Goal: Entertainment & Leisure: Browse casually

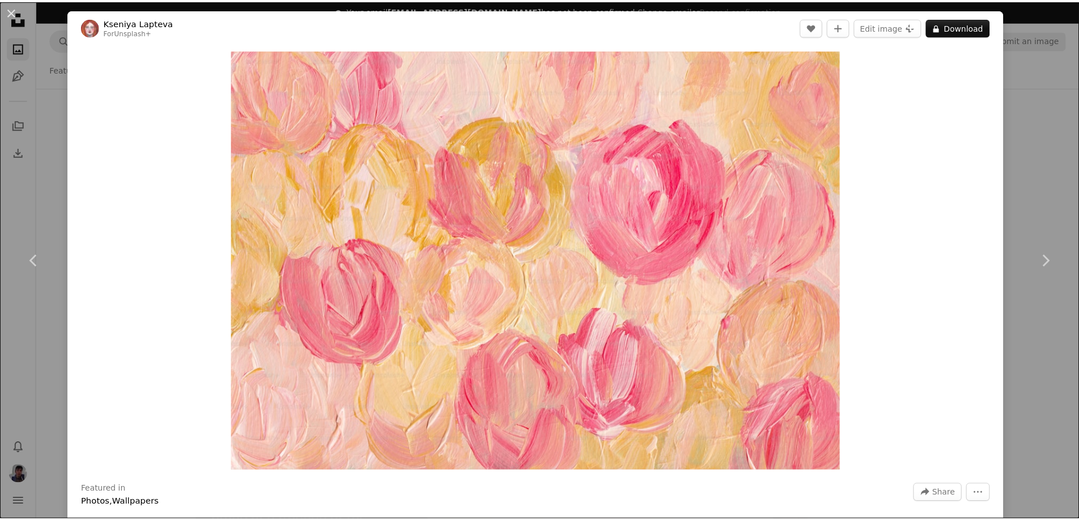
scroll to position [5436, 0]
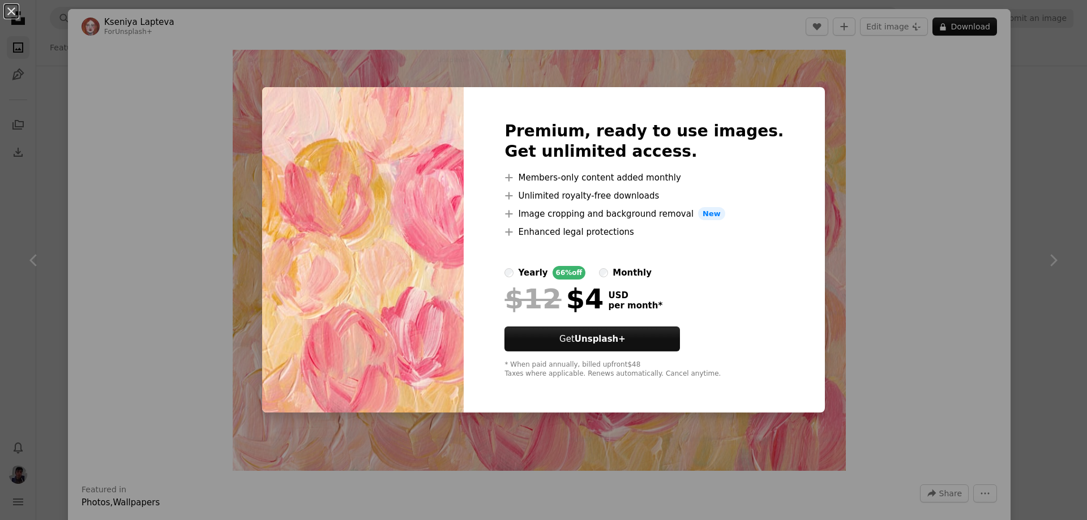
click at [918, 108] on div "An X shape Premium, ready to use images. Get unlimited access. A plus sign Memb…" at bounding box center [543, 260] width 1087 height 520
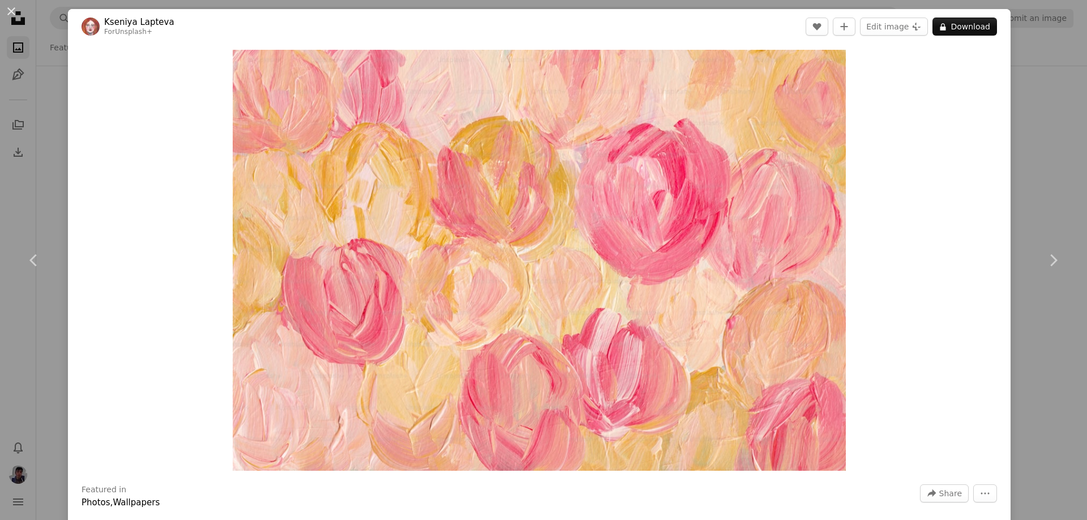
click at [1035, 78] on div "An X shape Chevron left Chevron right [PERSON_NAME] For Unsplash+ A heart A plu…" at bounding box center [543, 260] width 1087 height 520
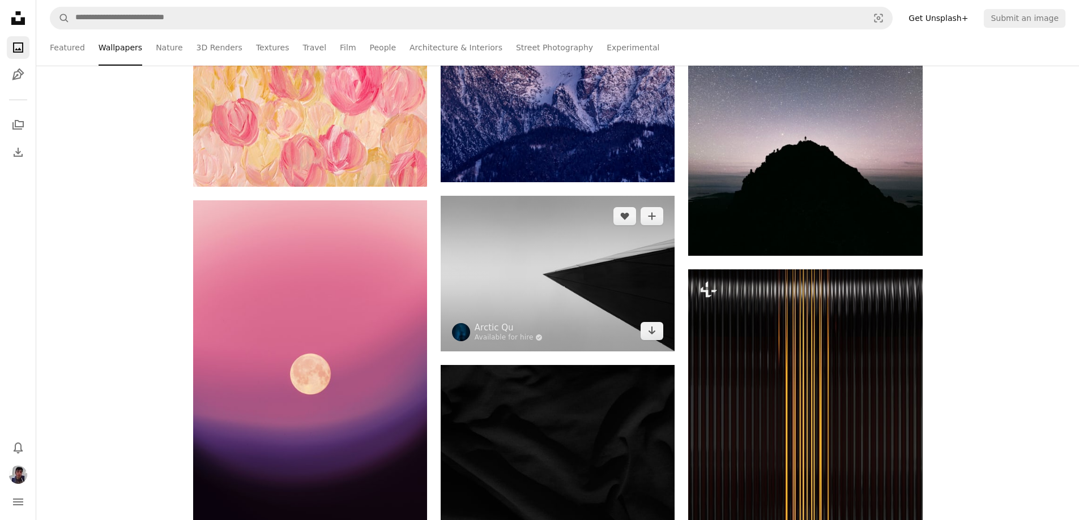
scroll to position [5549, 0]
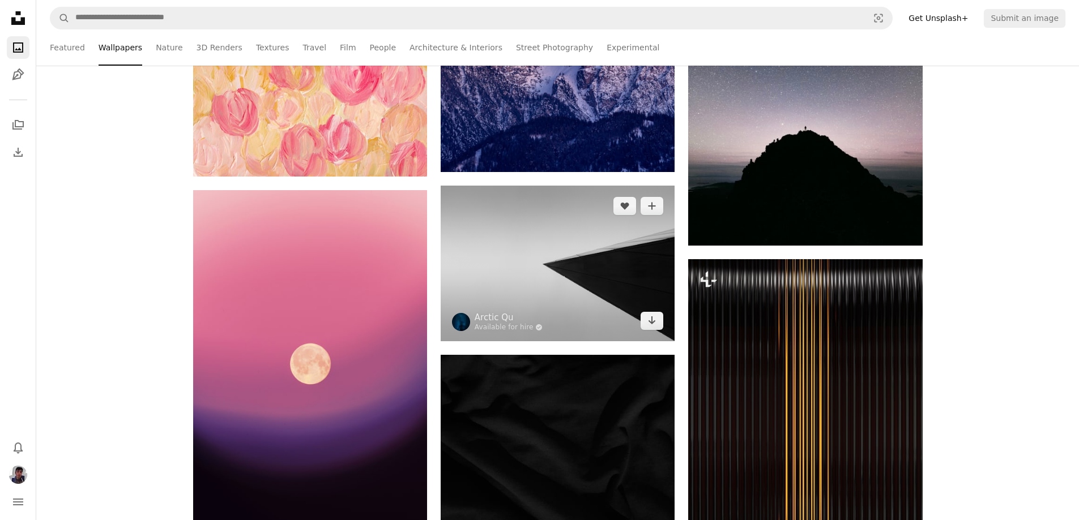
click at [552, 283] on img at bounding box center [558, 264] width 234 height 156
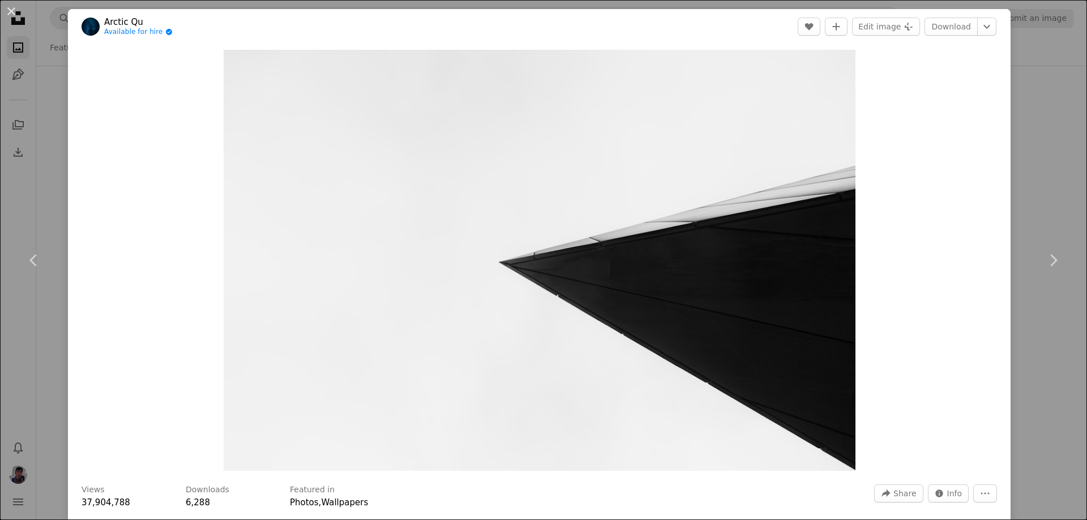
click at [1048, 152] on div "An X shape Chevron left Chevron right Arctic Qu Available for hire A checkmark …" at bounding box center [543, 260] width 1087 height 520
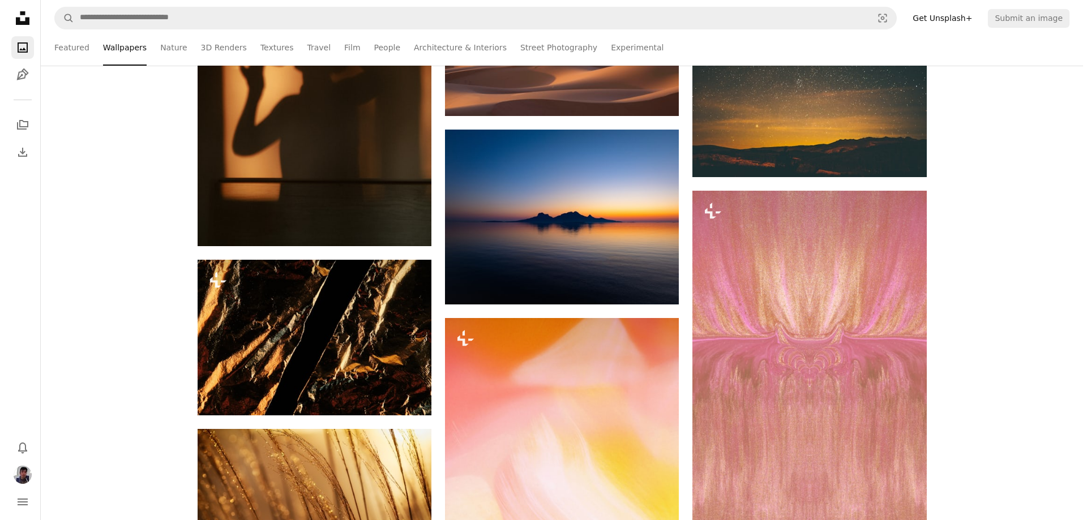
scroll to position [7135, 0]
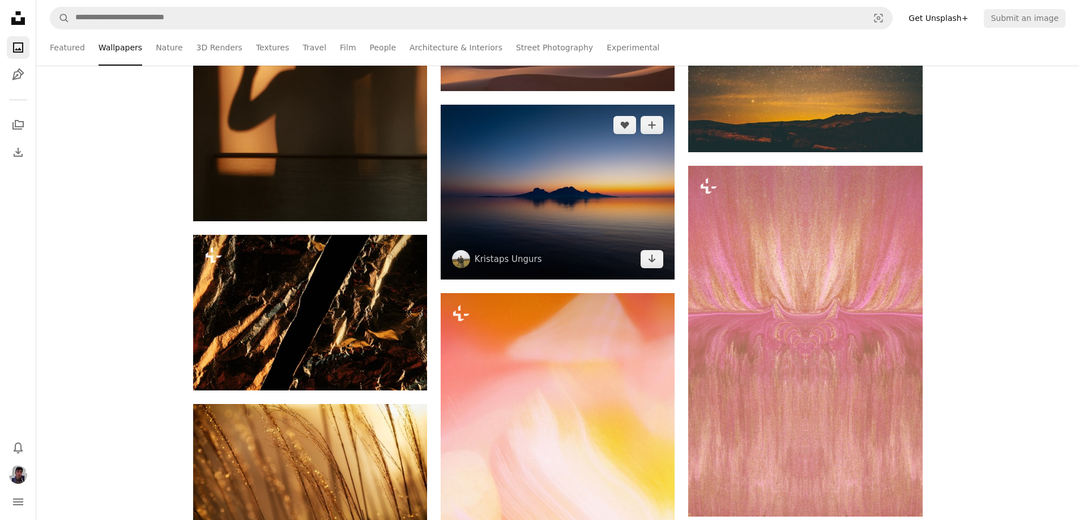
click at [562, 202] on img at bounding box center [558, 192] width 234 height 175
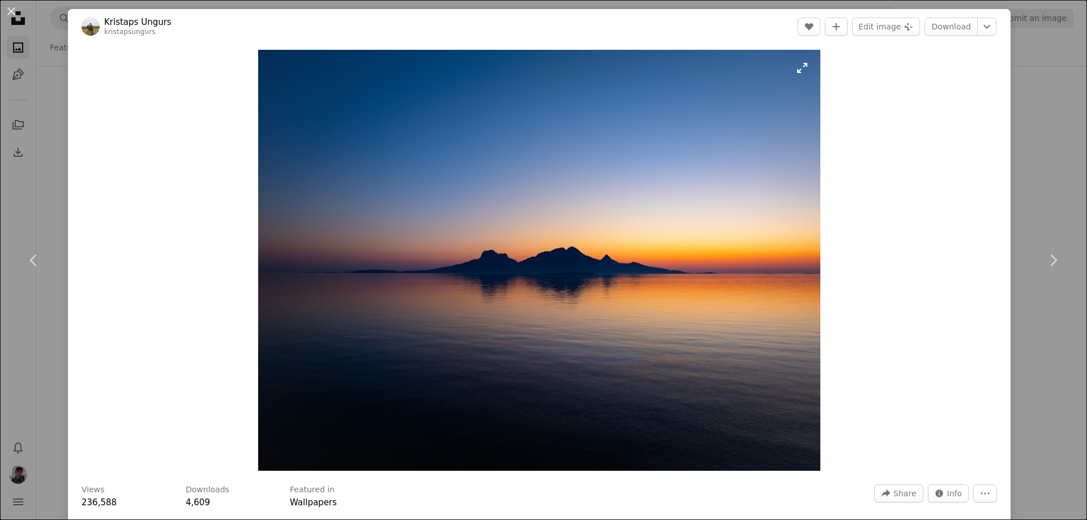
drag, startPoint x: 606, startPoint y: 234, endPoint x: 748, endPoint y: 135, distance: 173.3
click at [748, 135] on img "Zoom in on this image" at bounding box center [539, 260] width 562 height 421
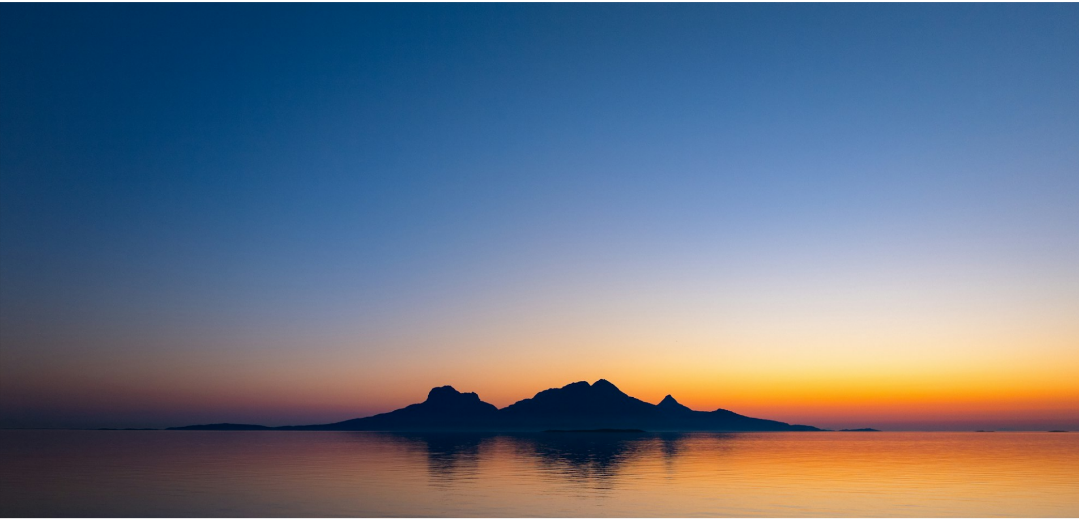
scroll to position [141, 0]
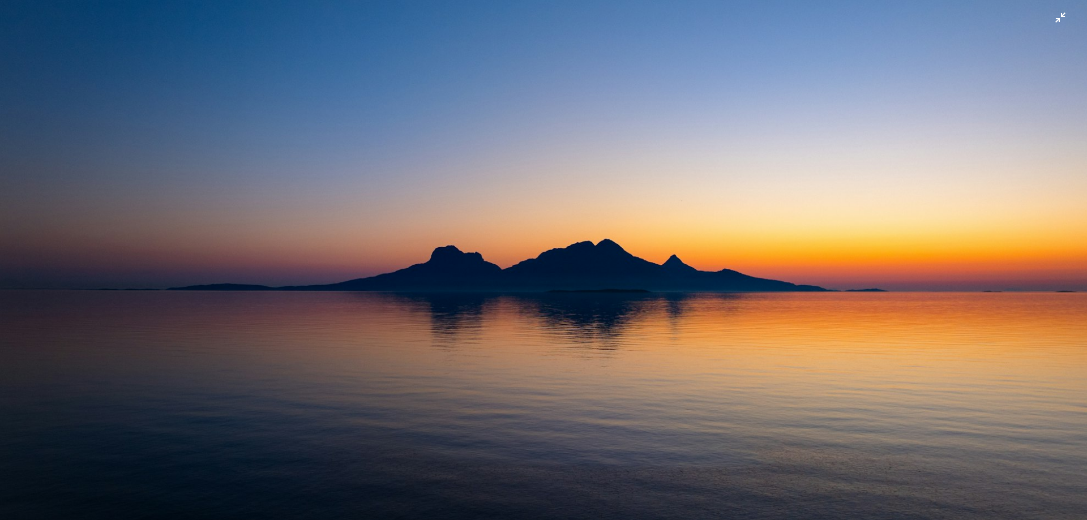
click at [734, 179] on img "Zoom out on this image" at bounding box center [543, 265] width 1088 height 815
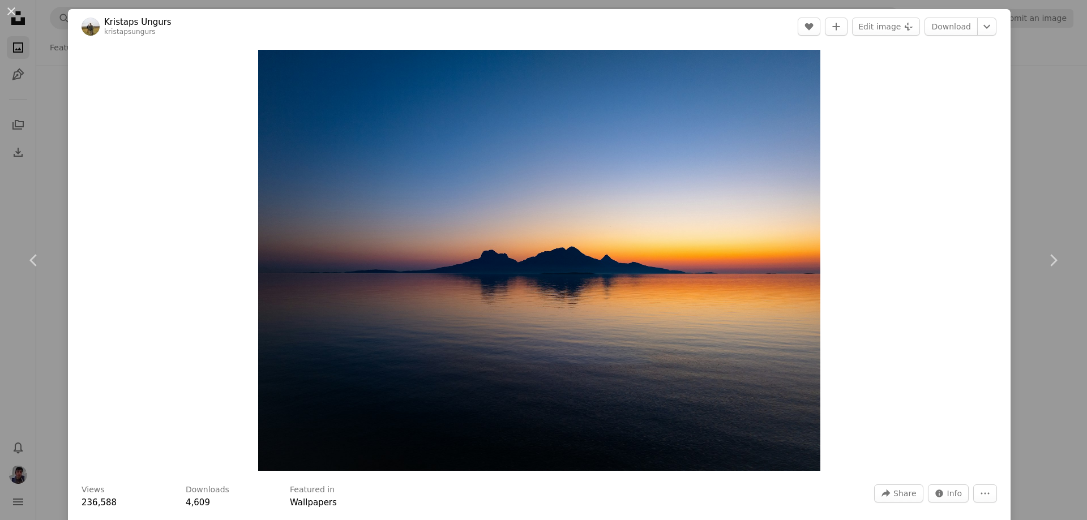
click at [35, 86] on div "An X shape Chevron left Chevron right Kristaps Ungurs kristapsungurs A heart A …" at bounding box center [543, 260] width 1087 height 520
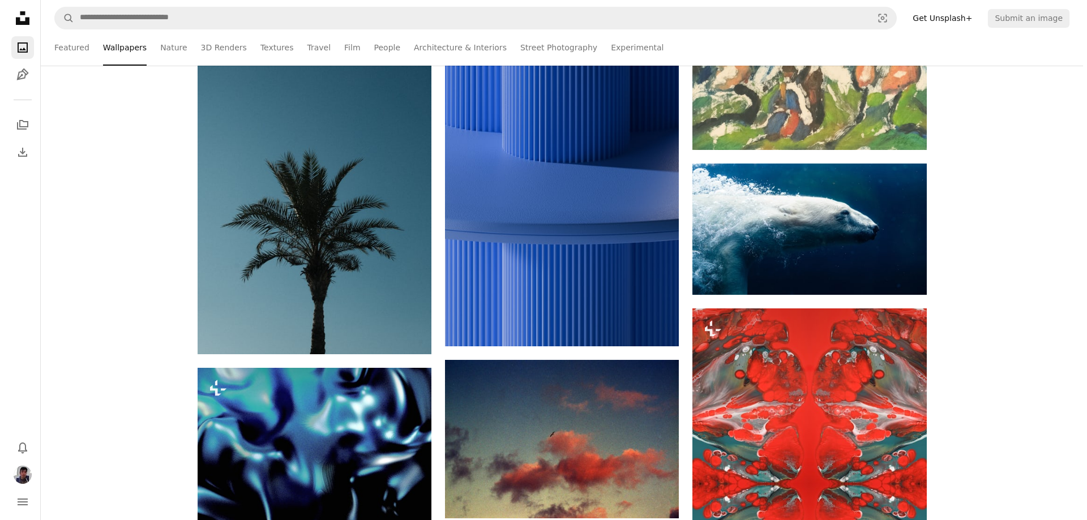
scroll to position [20329, 0]
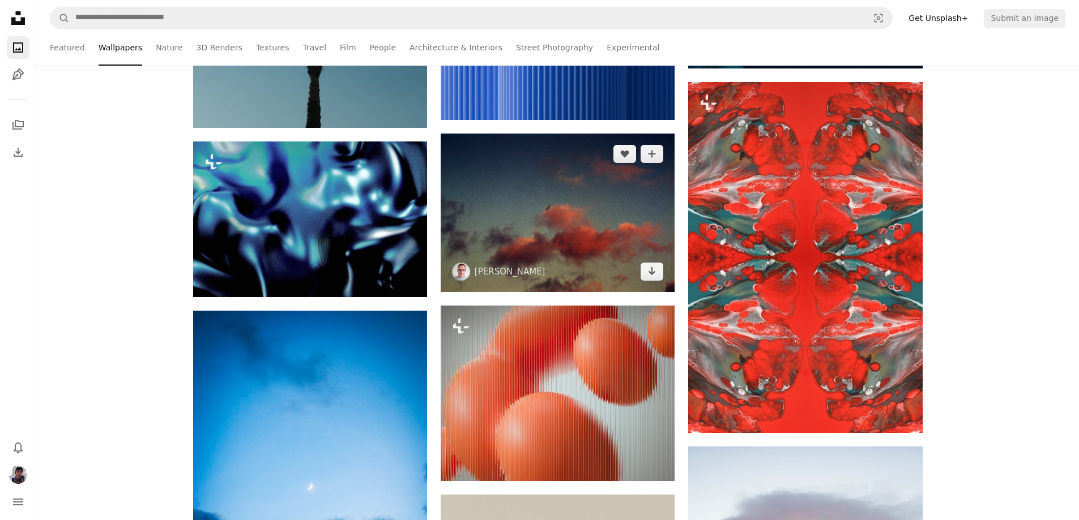
click at [559, 210] on img at bounding box center [558, 213] width 234 height 159
